Goal: Obtain resource: Download file/media

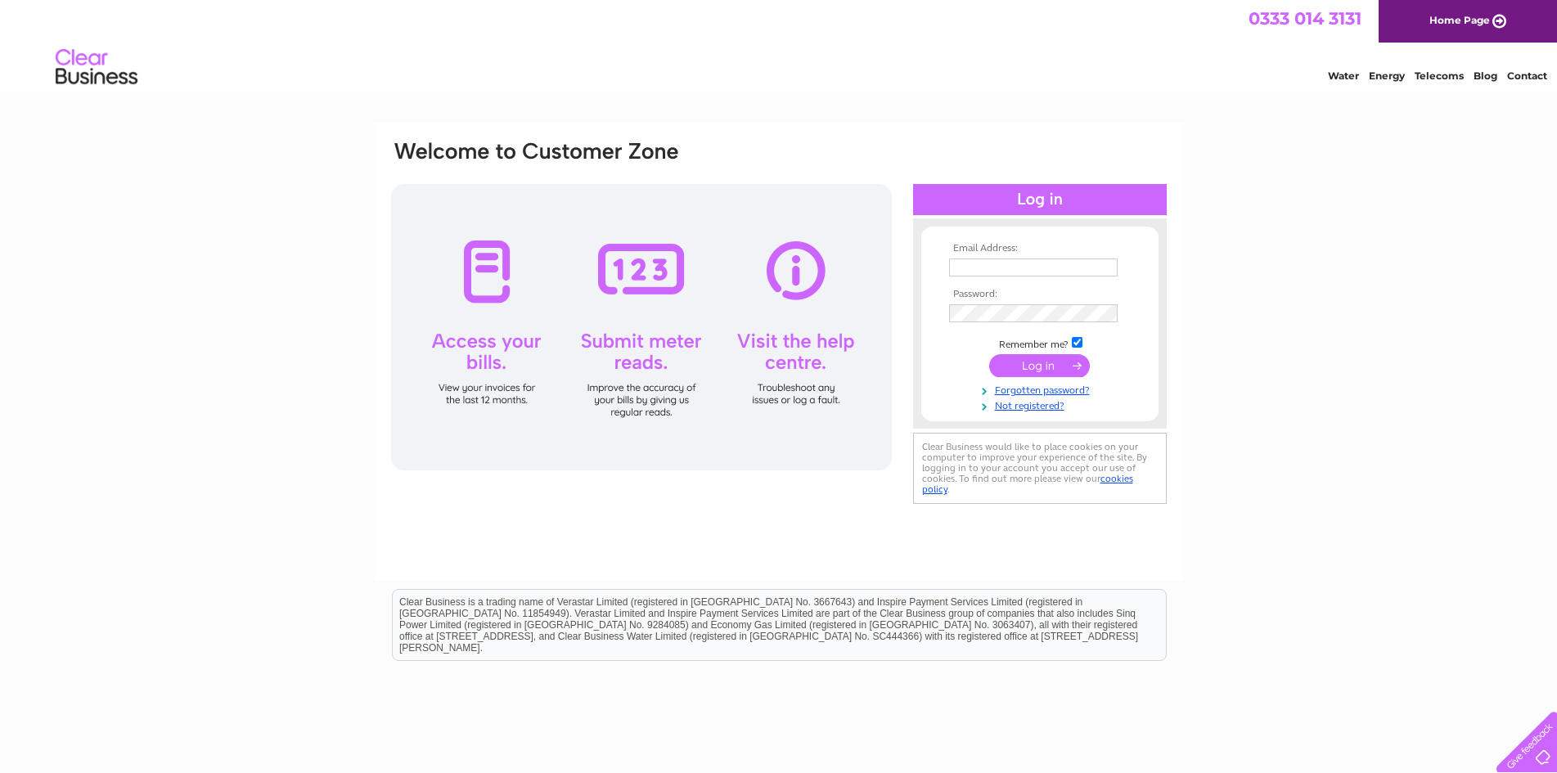
type input "info@alfordautostation.com"
click at [1041, 365] on input "submit" at bounding box center [1039, 365] width 101 height 23
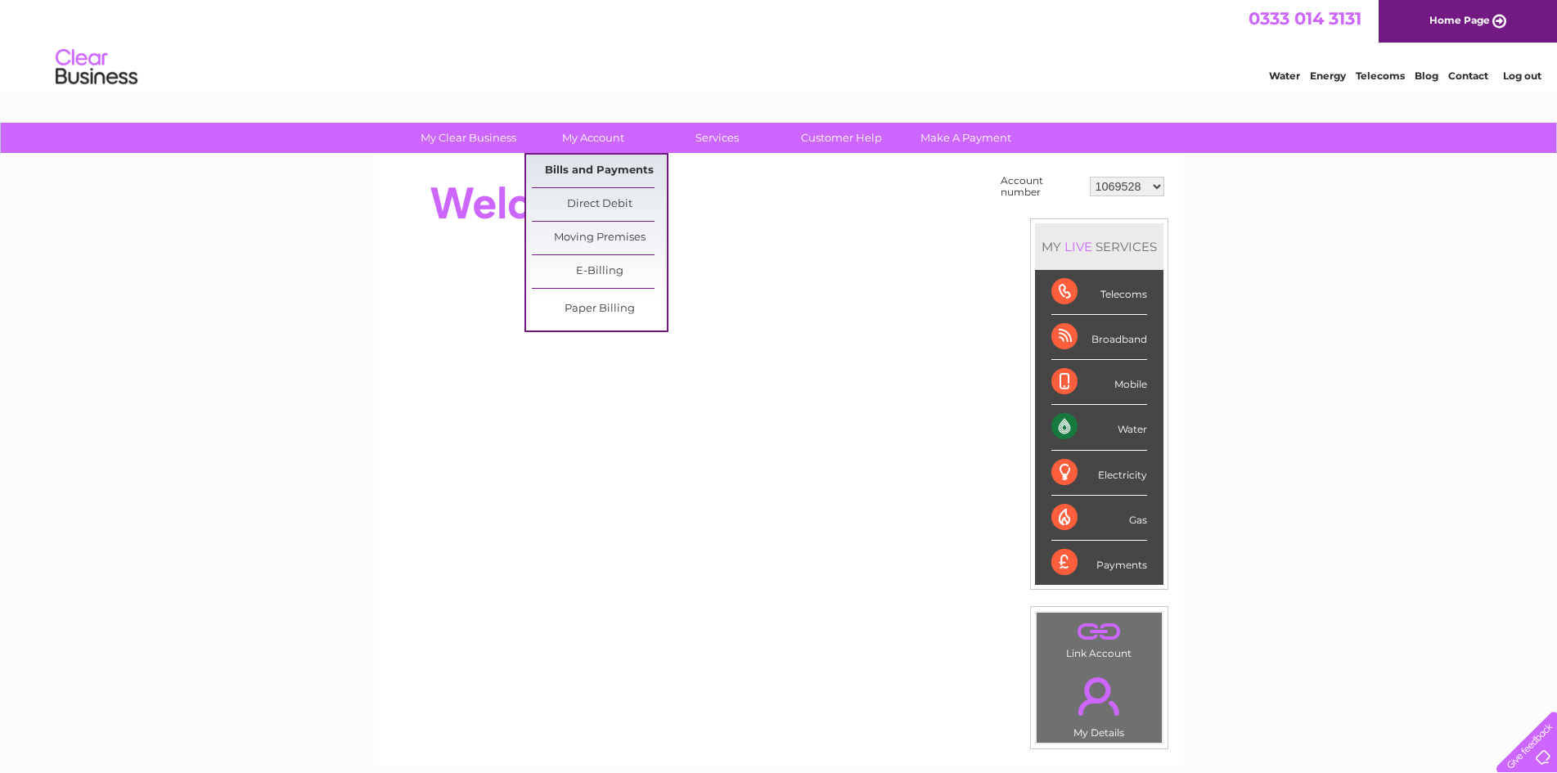
click at [617, 168] on link "Bills and Payments" at bounding box center [599, 171] width 135 height 33
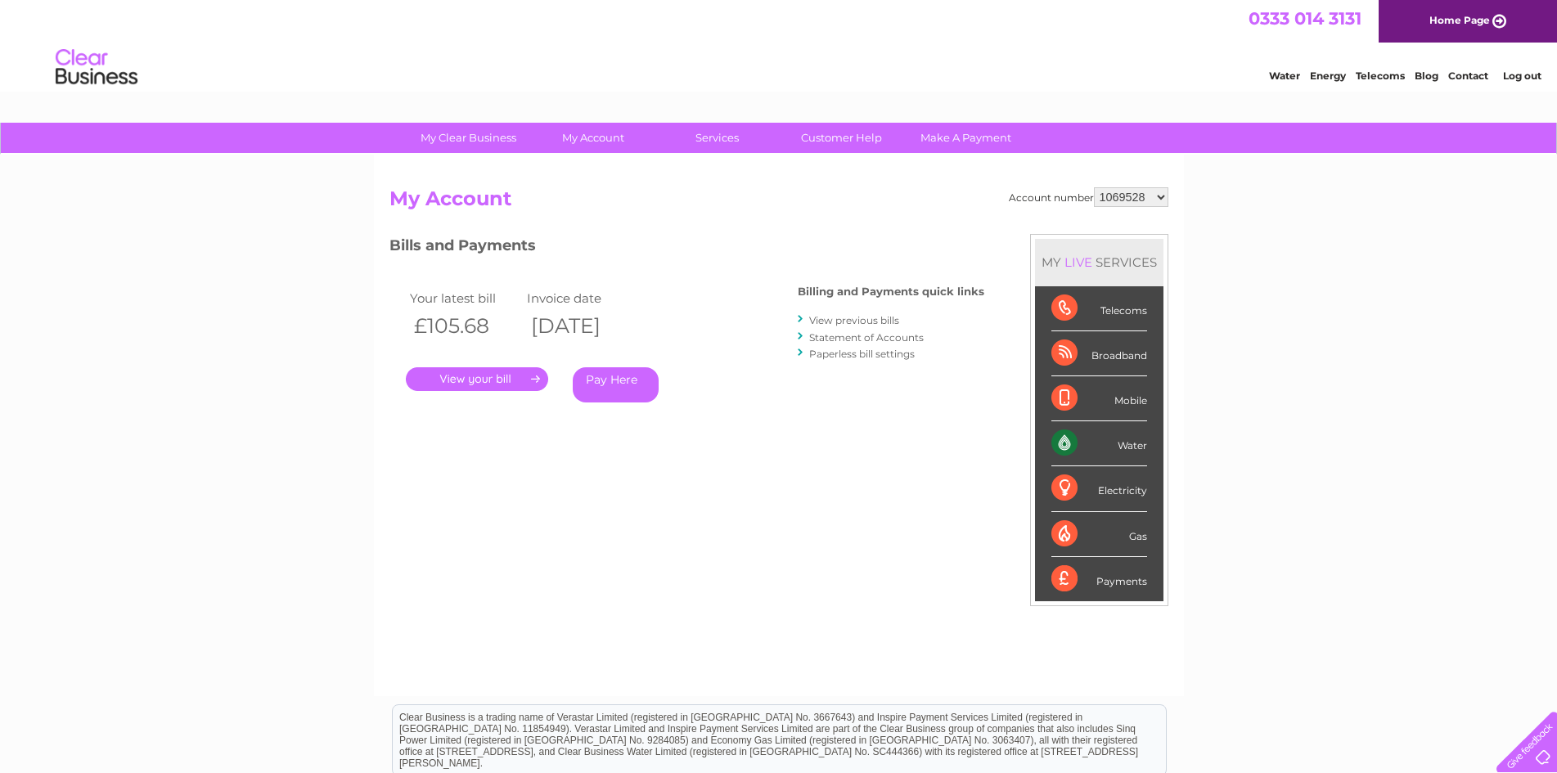
click at [876, 322] on link "View previous bills" at bounding box center [854, 320] width 90 height 12
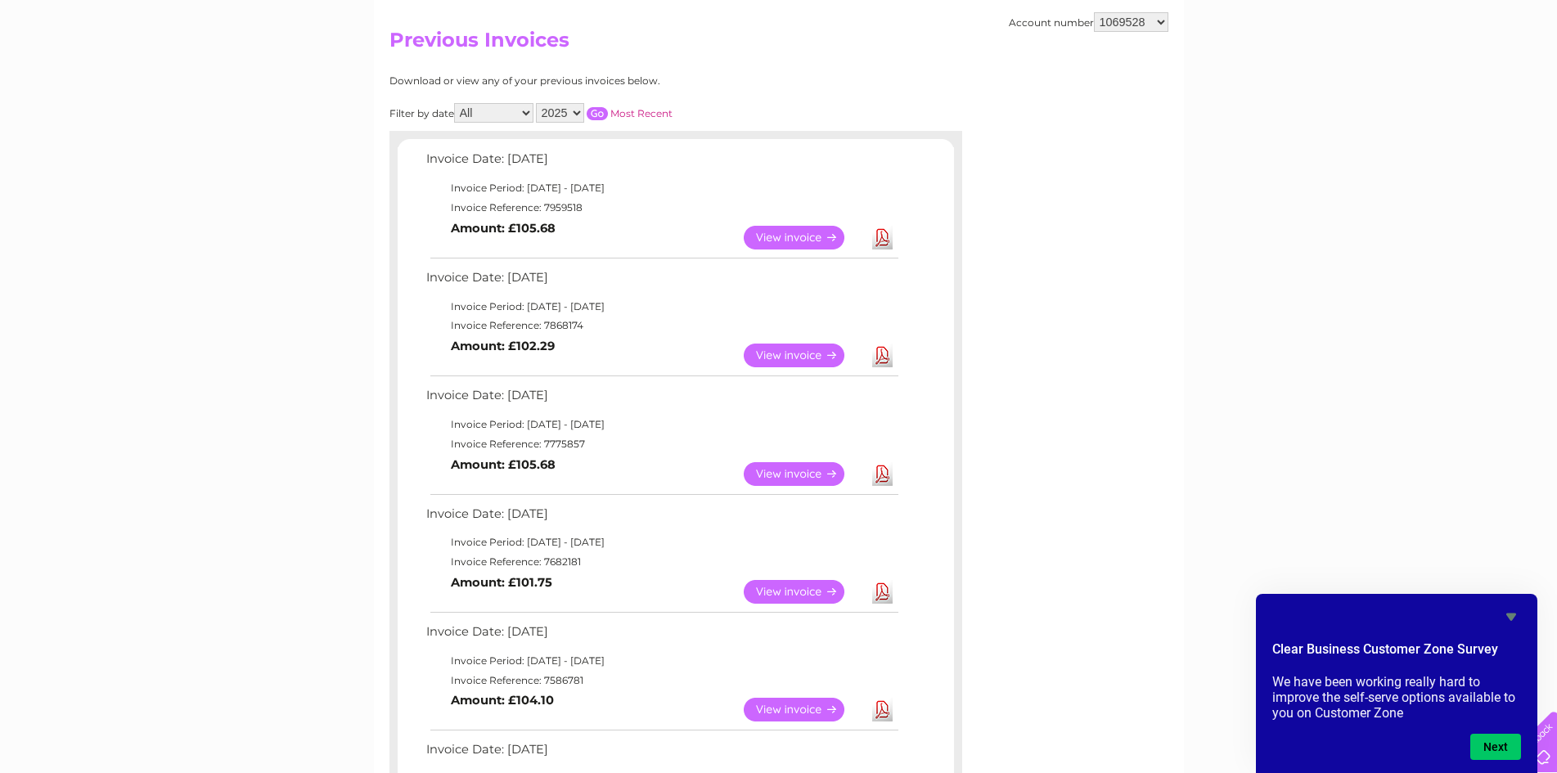
scroll to position [164, 0]
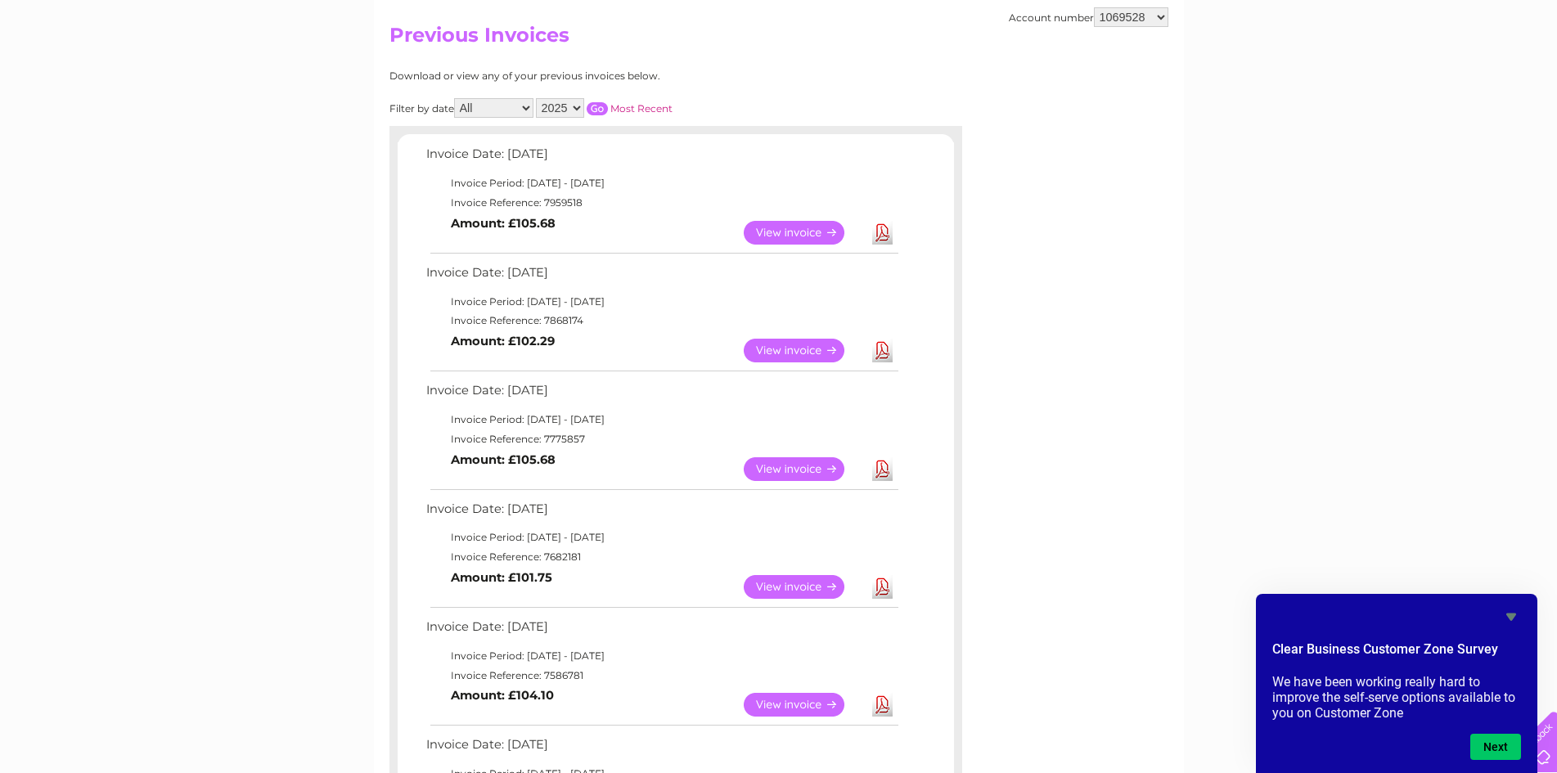
click at [818, 354] on link "View" at bounding box center [804, 351] width 120 height 24
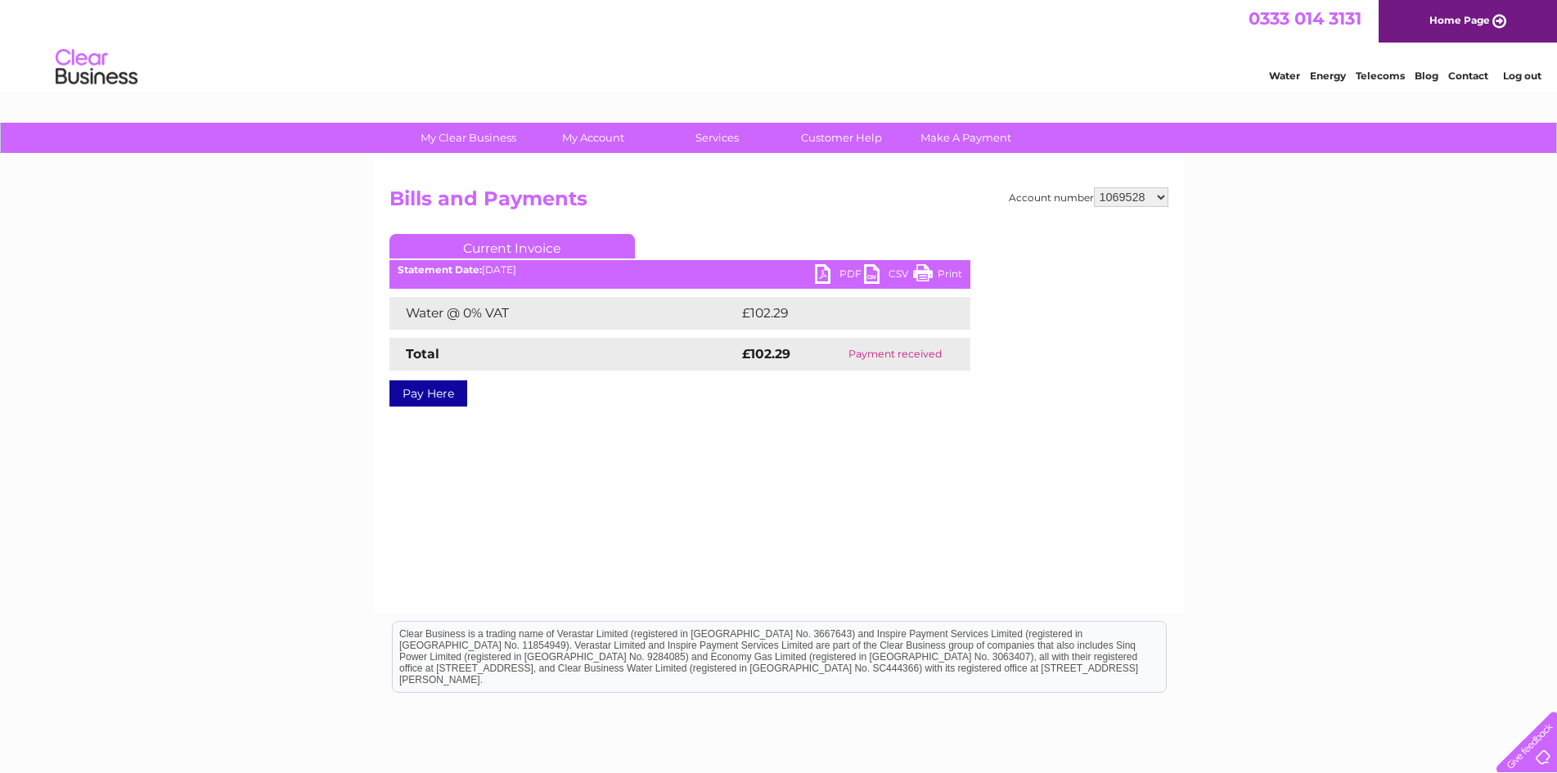
click at [832, 276] on link "PDF" at bounding box center [839, 276] width 49 height 24
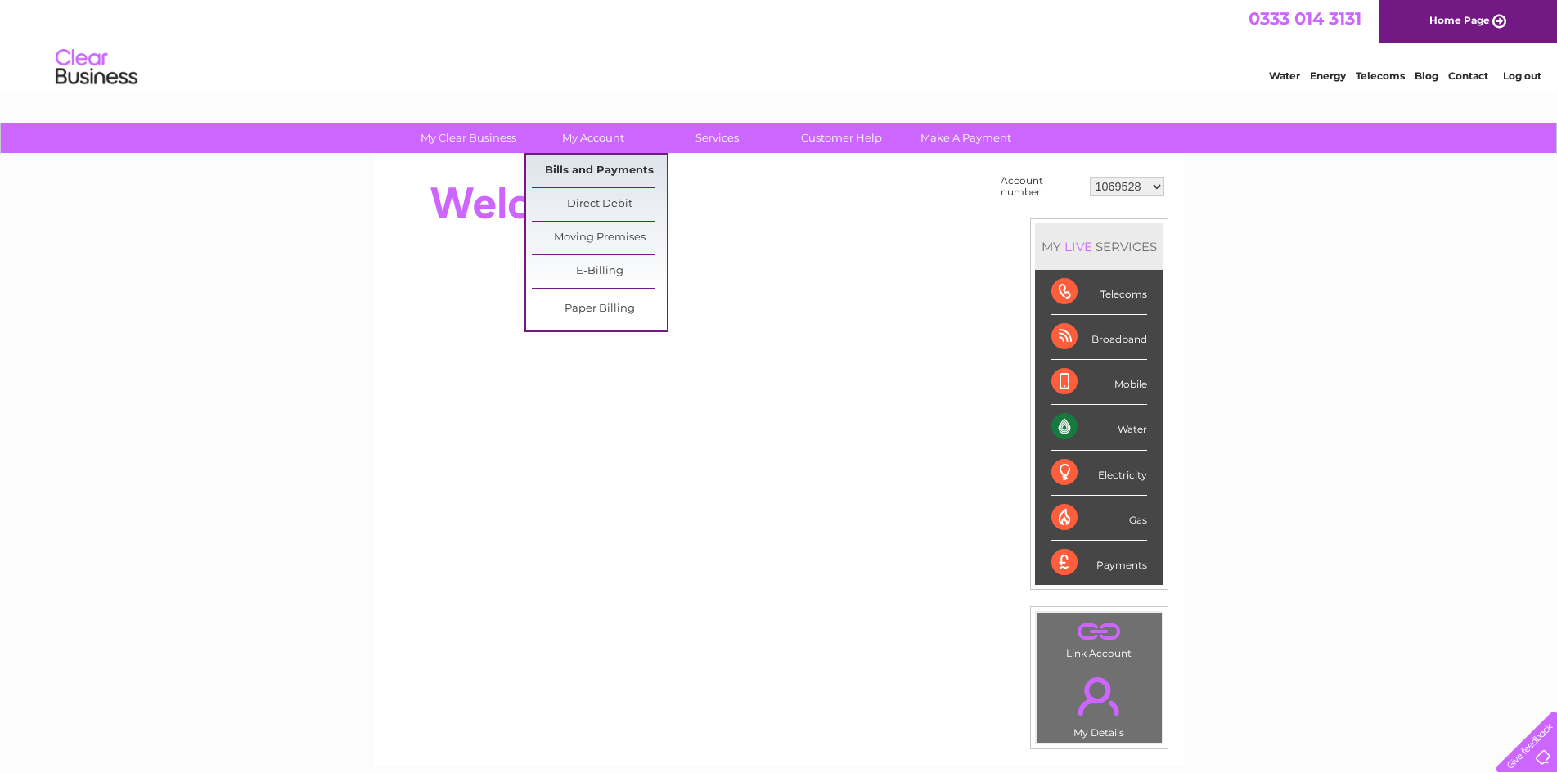
click at [597, 175] on link "Bills and Payments" at bounding box center [599, 171] width 135 height 33
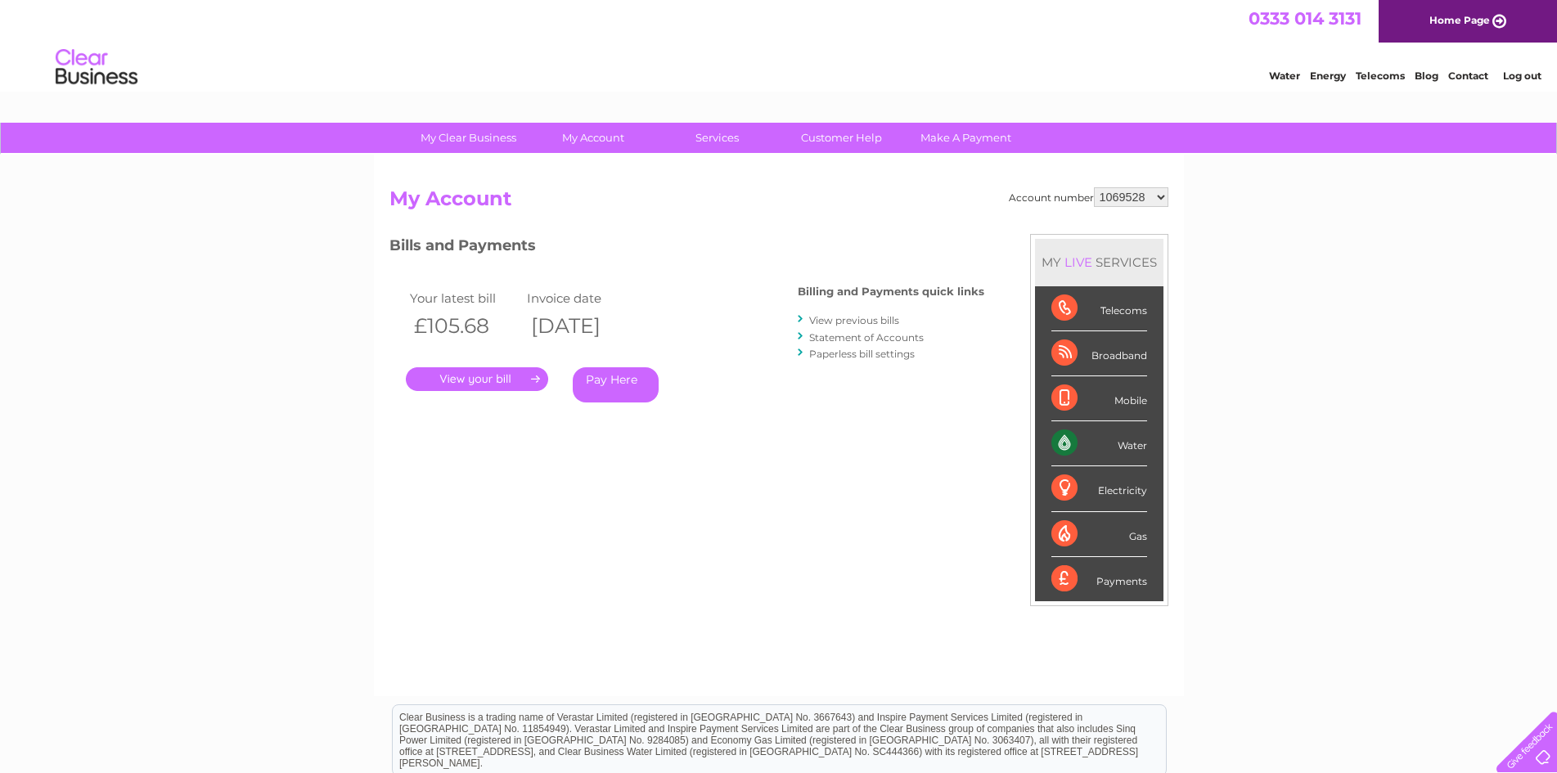
click at [881, 319] on link "View previous bills" at bounding box center [854, 320] width 90 height 12
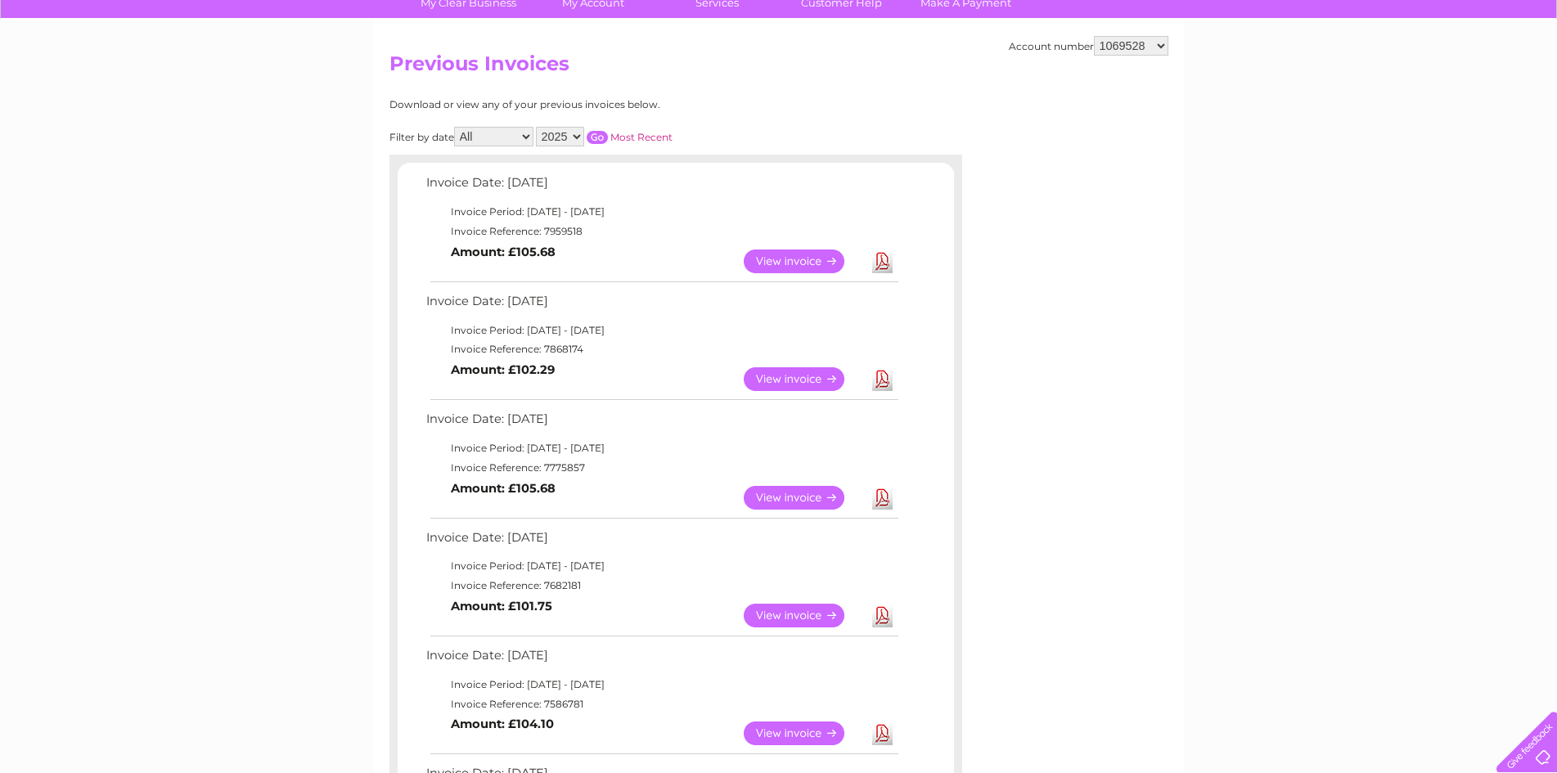
scroll to position [164, 0]
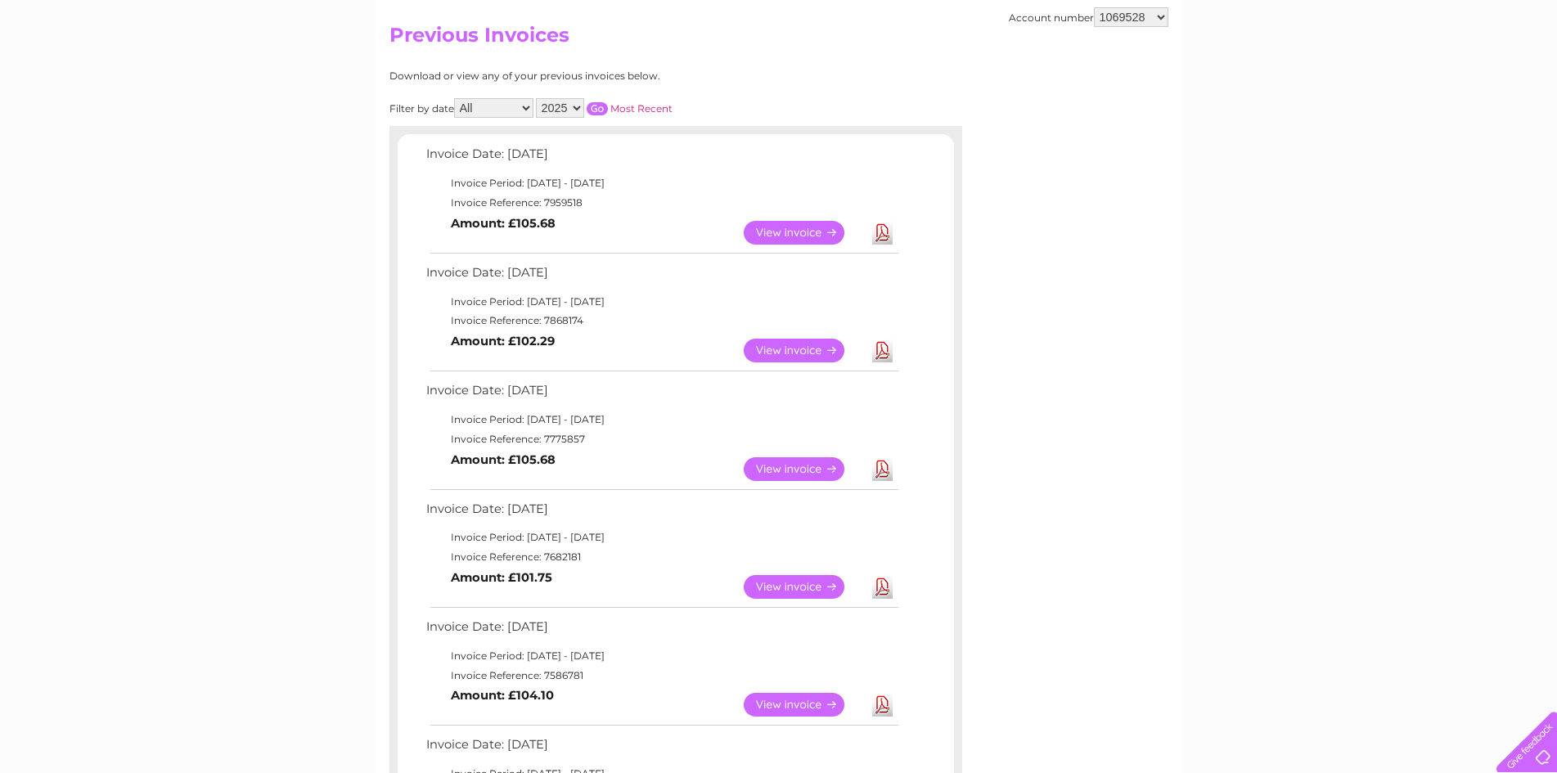
click at [809, 471] on link "View" at bounding box center [804, 469] width 120 height 24
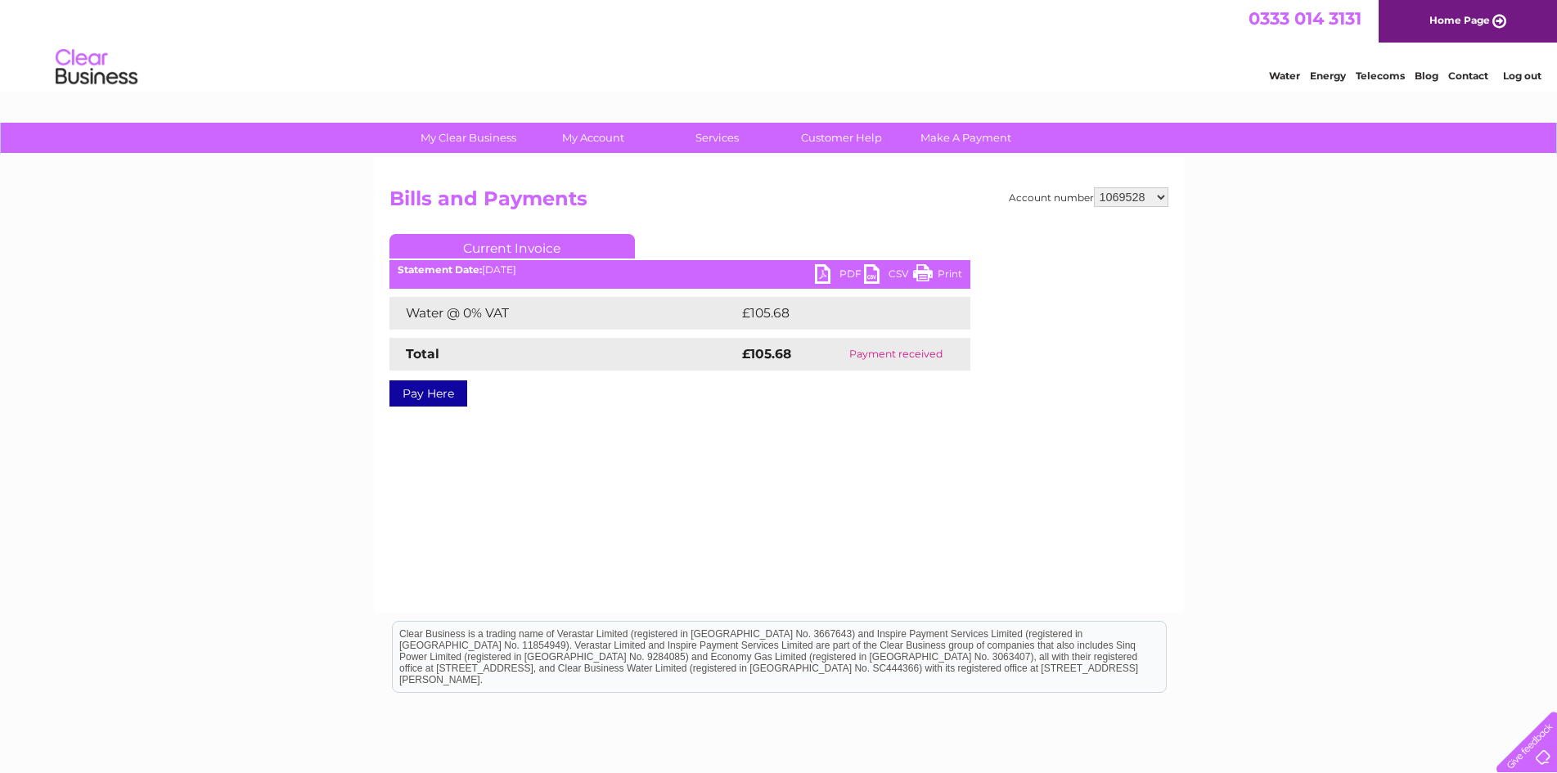
click at [832, 272] on link "PDF" at bounding box center [839, 276] width 49 height 24
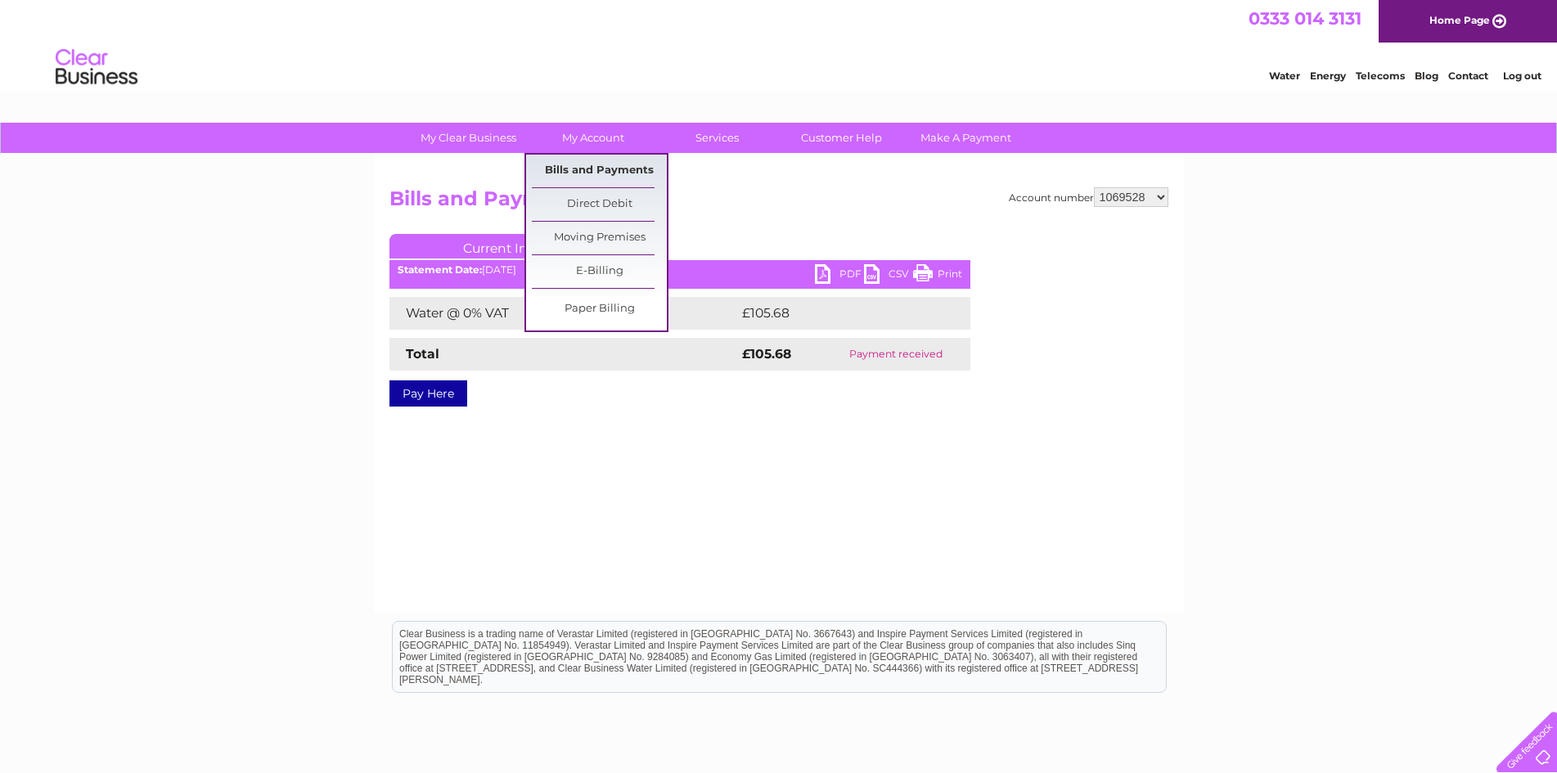
click at [598, 180] on link "Bills and Payments" at bounding box center [599, 171] width 135 height 33
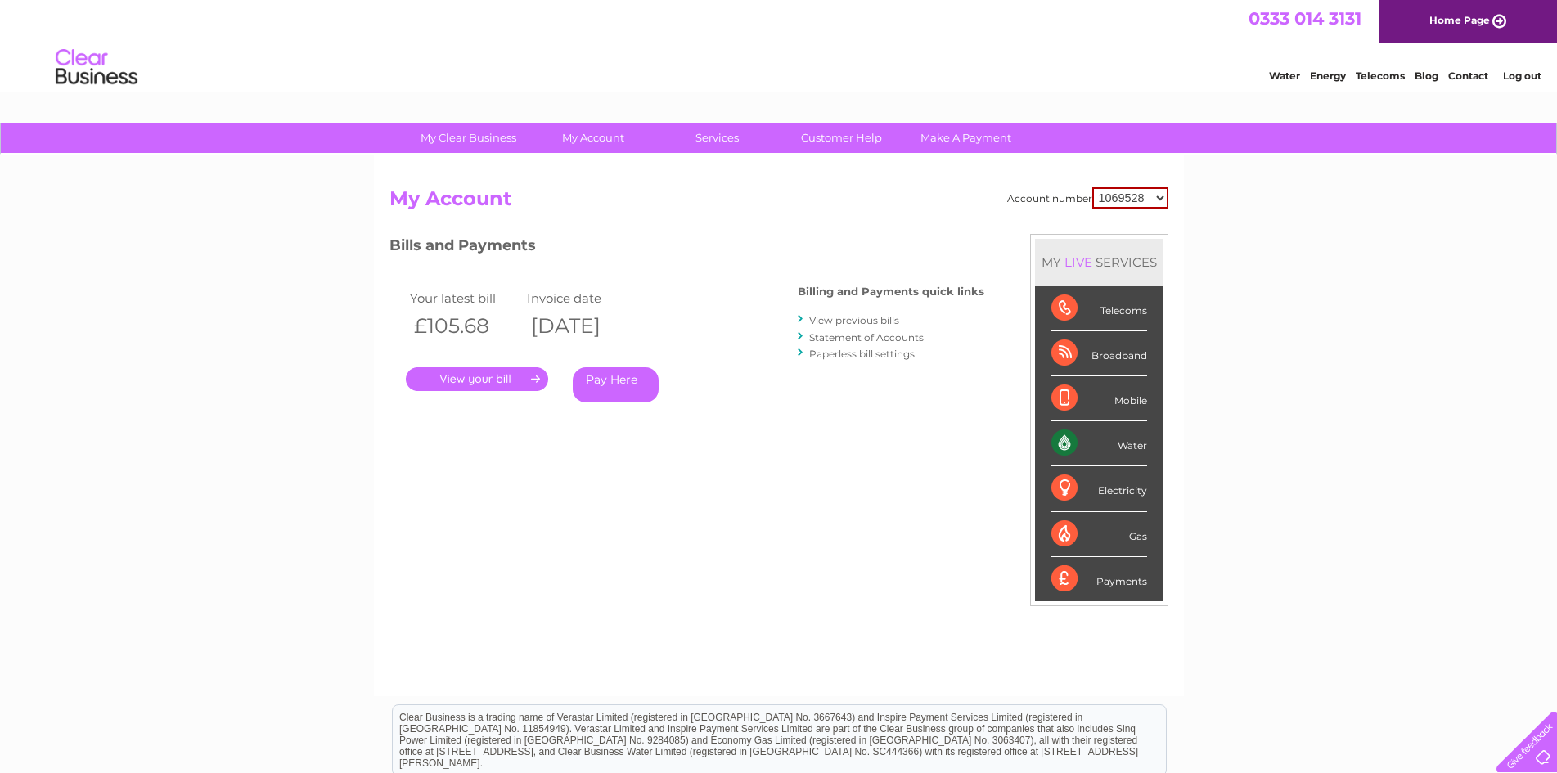
click at [877, 325] on link "View previous bills" at bounding box center [854, 320] width 90 height 12
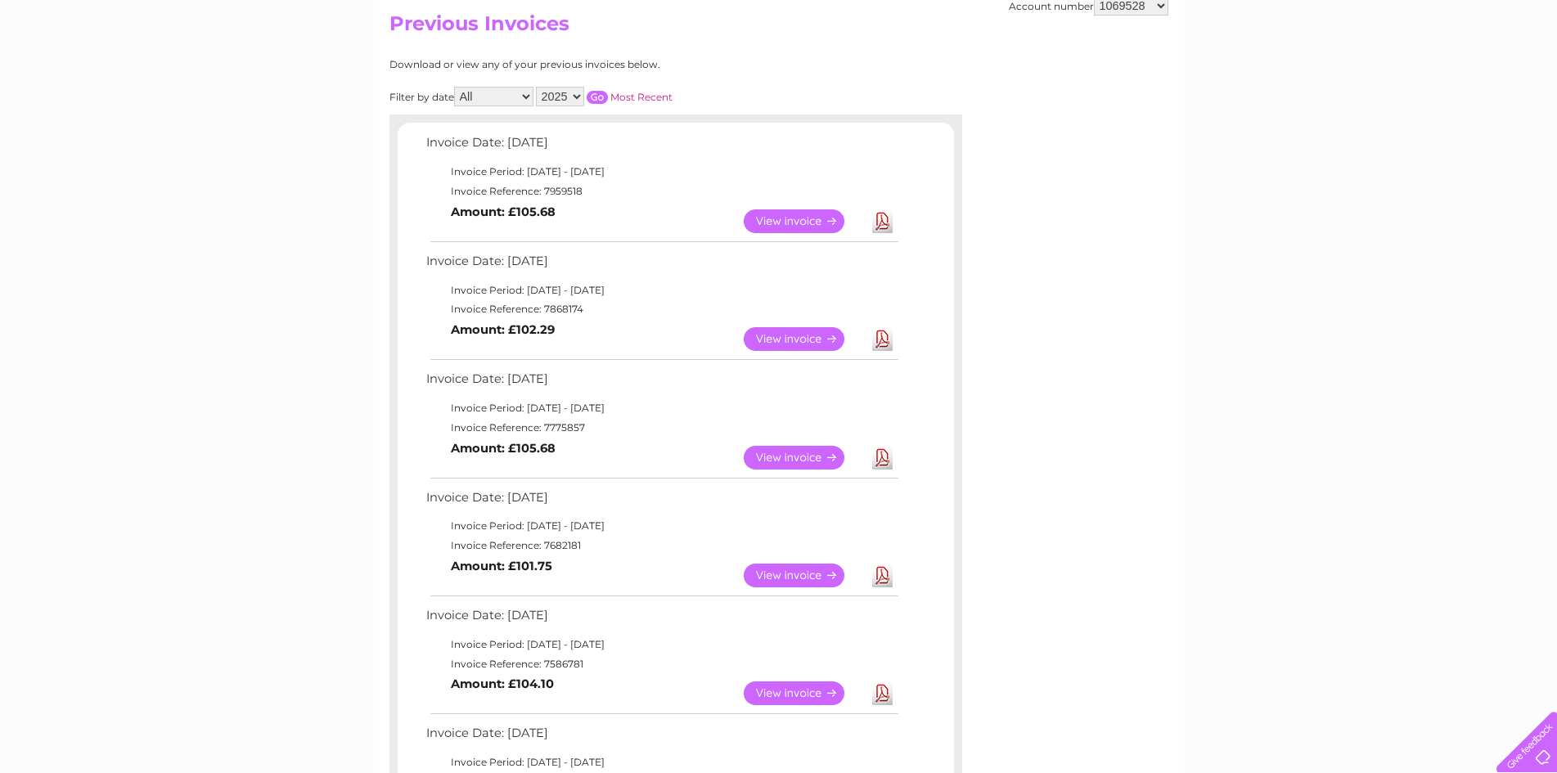
scroll to position [246, 0]
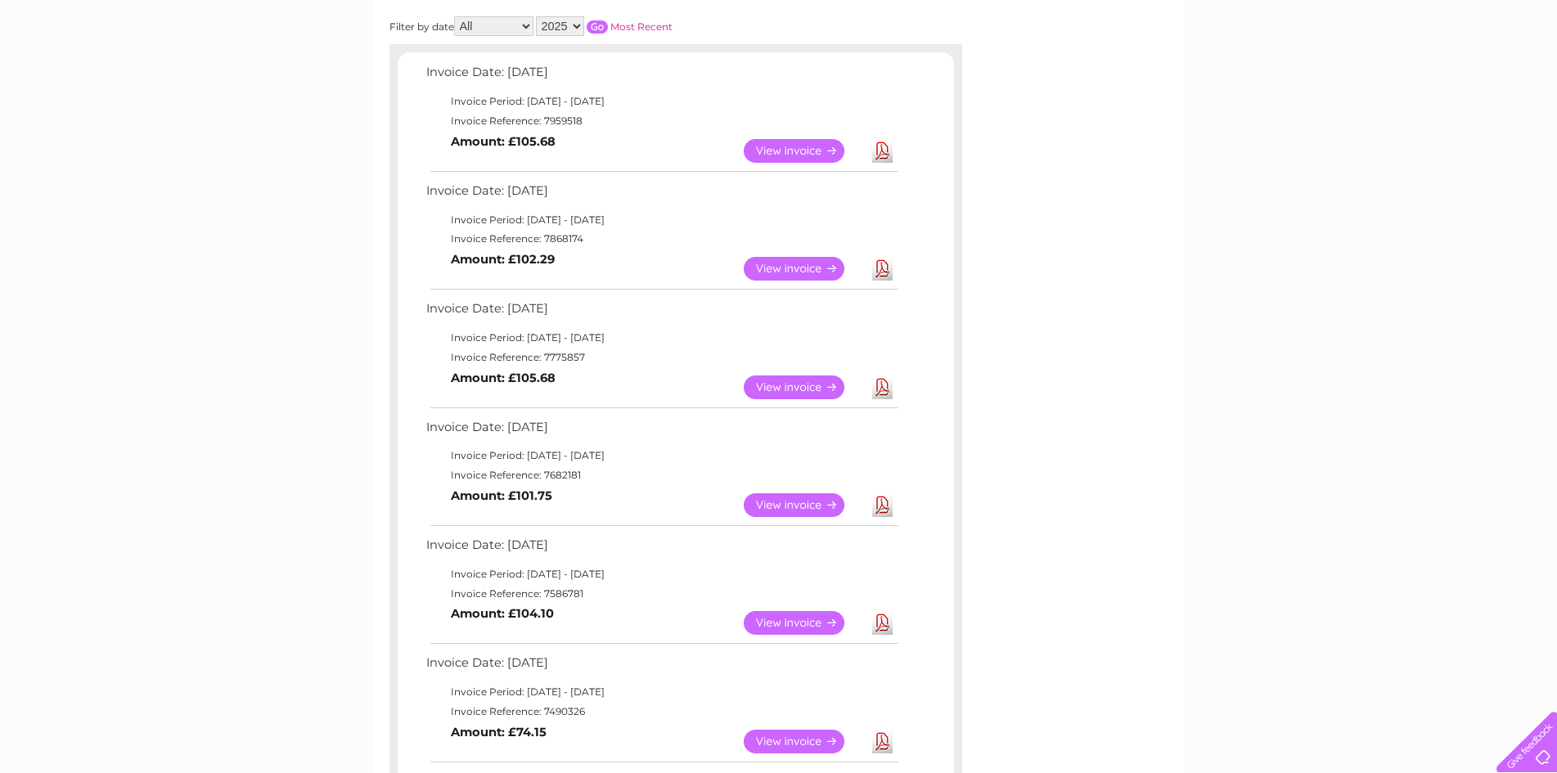
click at [827, 508] on link "View" at bounding box center [804, 505] width 120 height 24
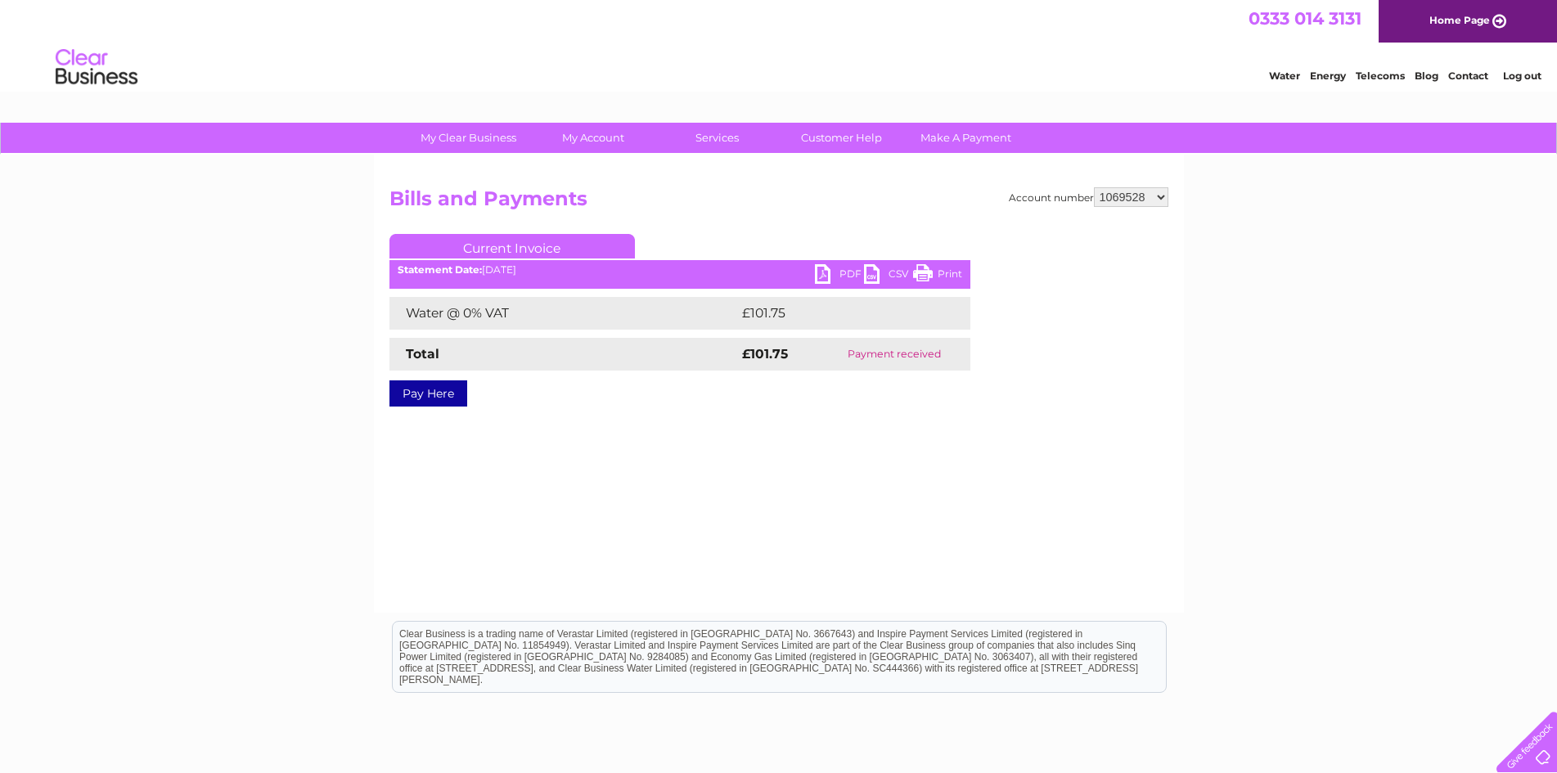
click at [836, 274] on link "PDF" at bounding box center [839, 276] width 49 height 24
